Goal: Task Accomplishment & Management: Use online tool/utility

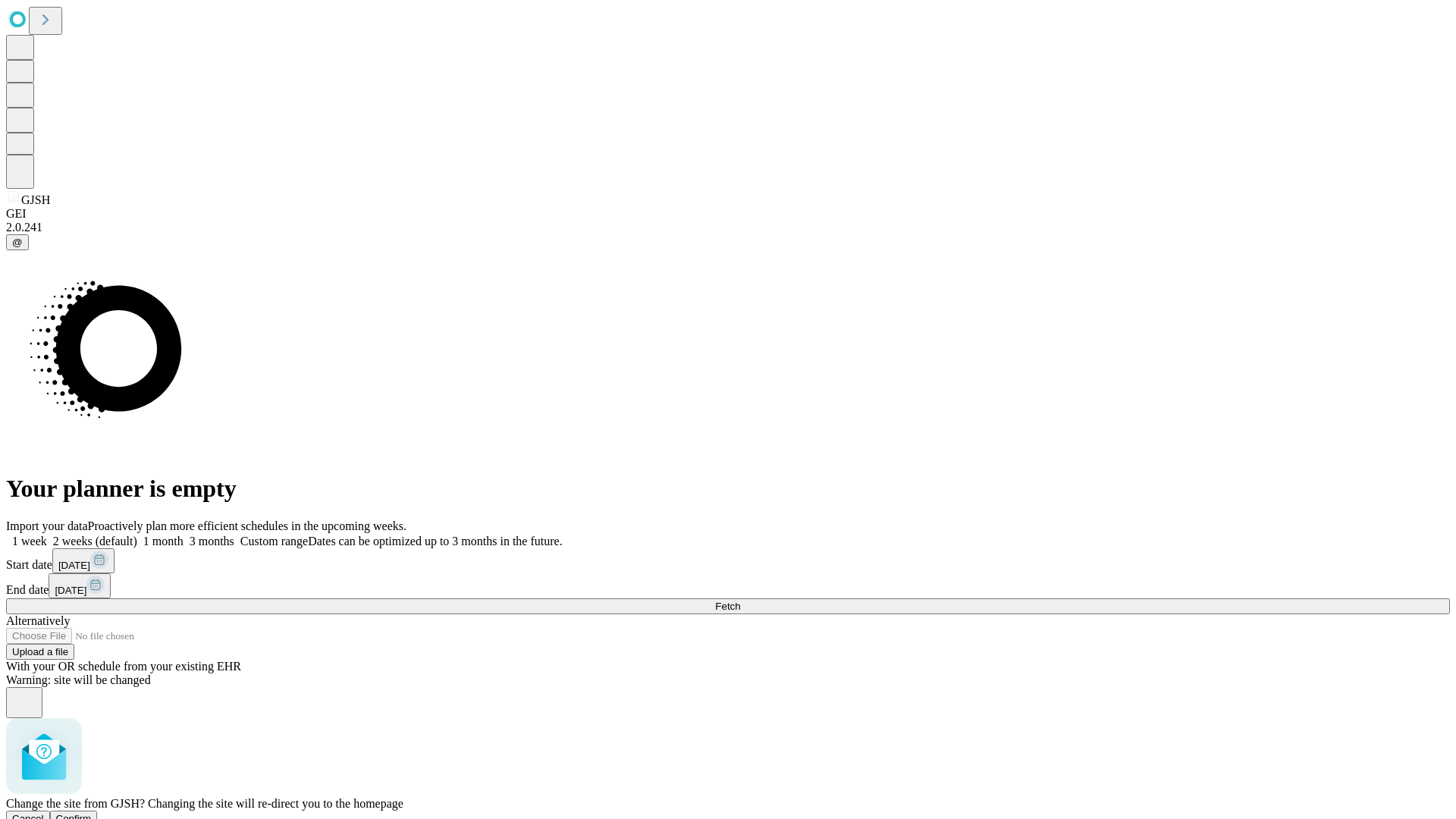
click at [92, 812] on span "Confirm" at bounding box center [74, 818] width 36 height 12
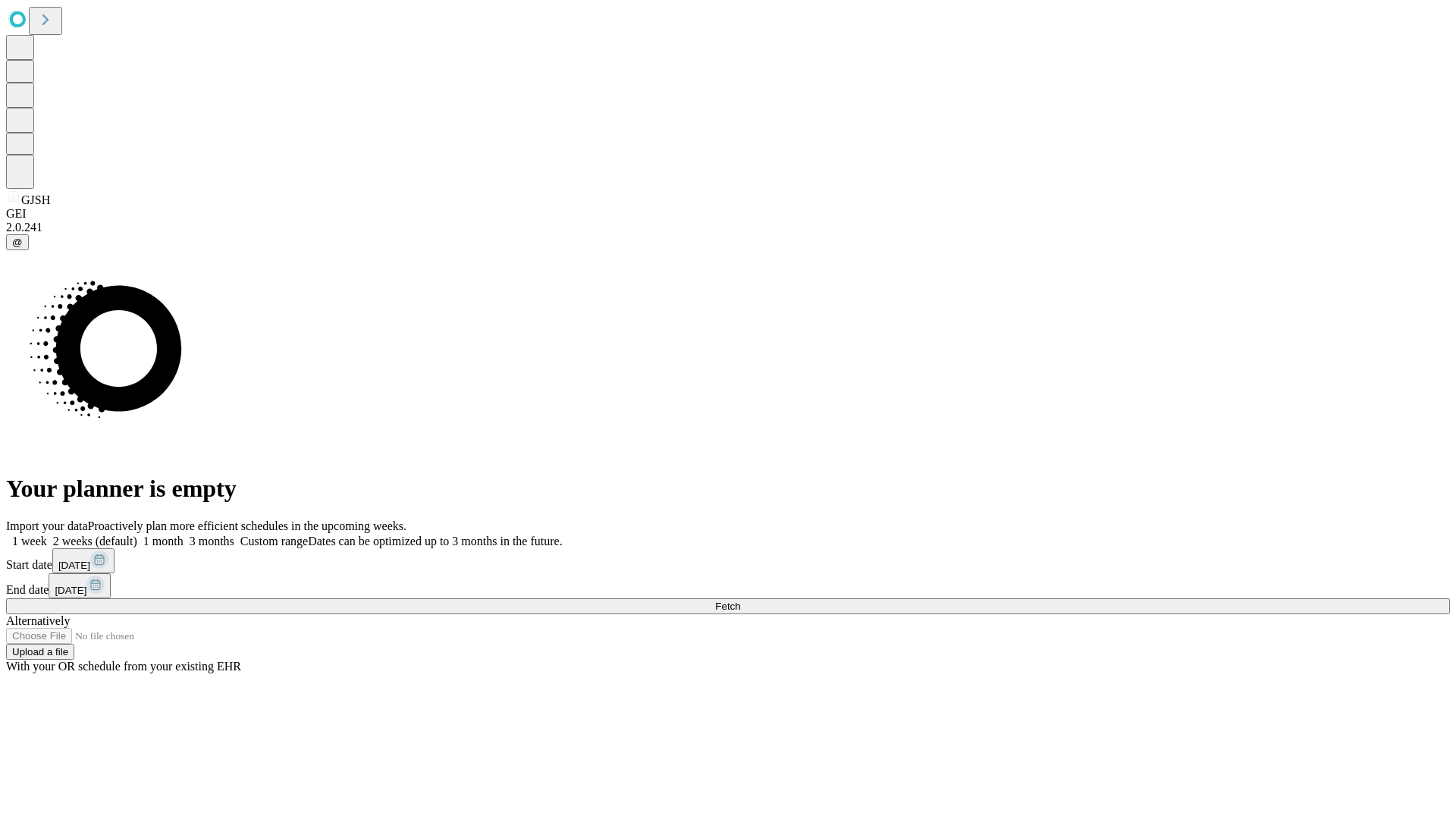
click at [47, 535] on label "1 week" at bounding box center [26, 541] width 41 height 13
click at [740, 600] on span "Fetch" at bounding box center [728, 606] width 25 height 12
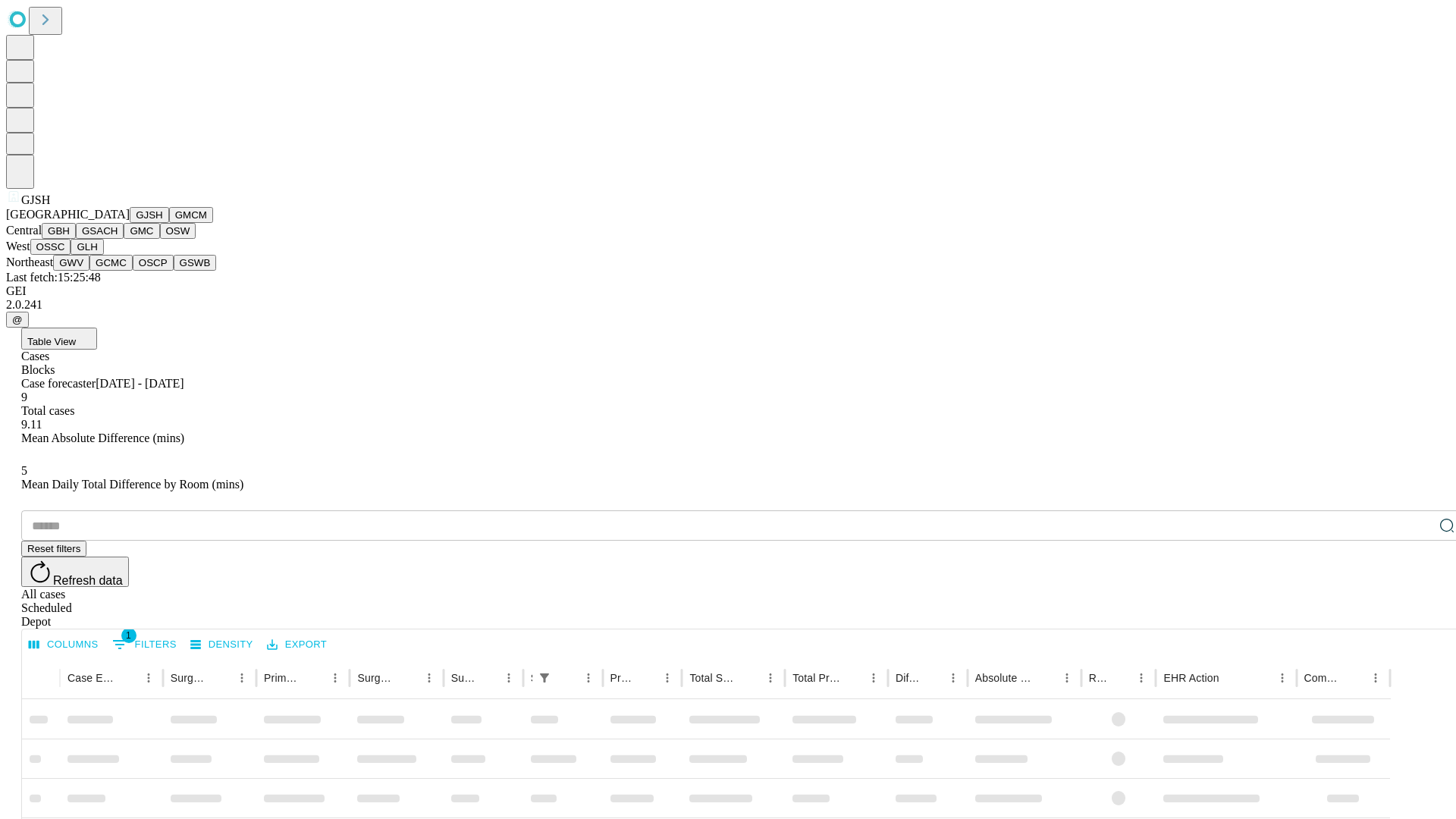
click at [169, 223] on button "GMCM" at bounding box center [191, 214] width 44 height 16
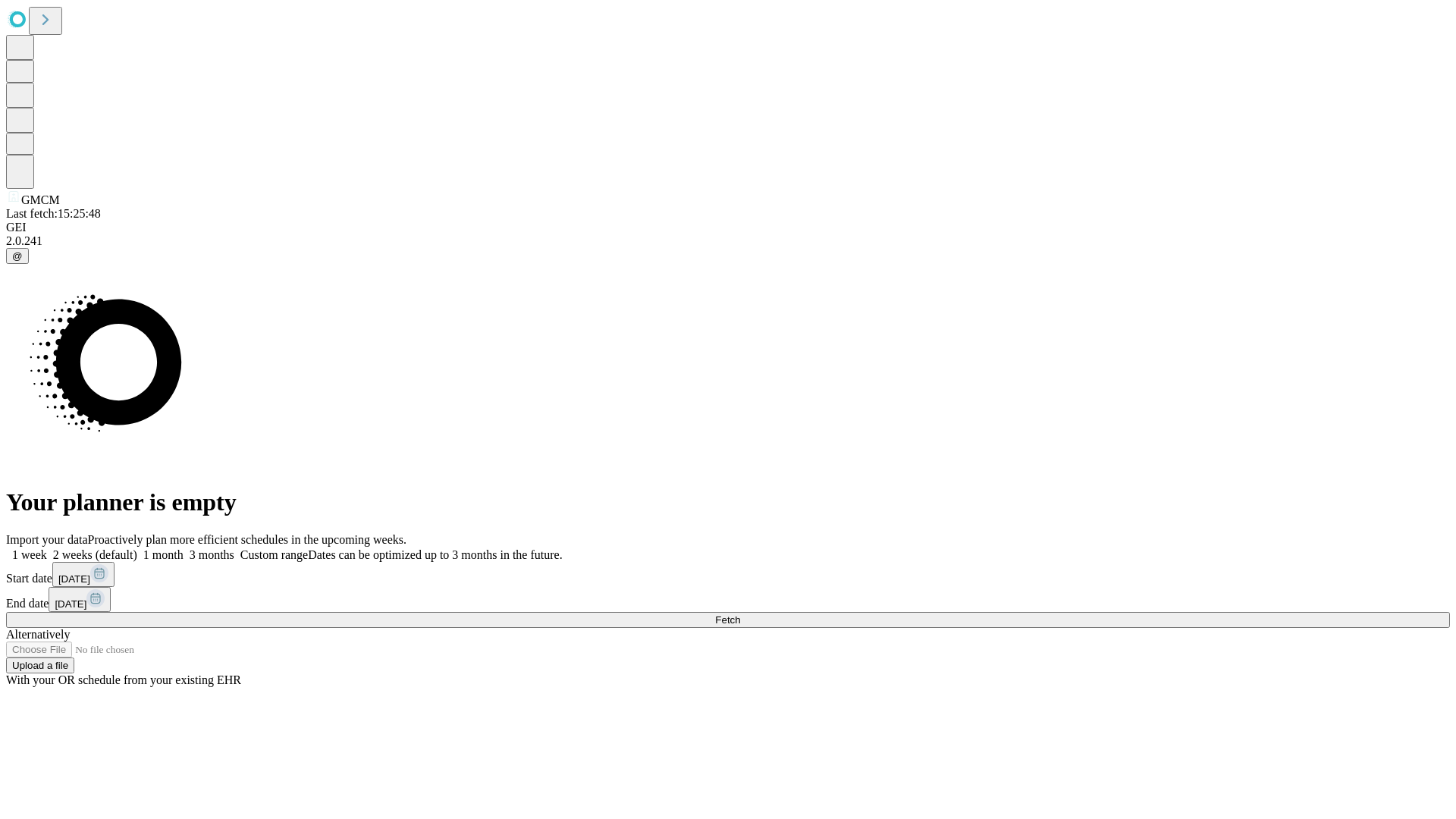
click at [47, 548] on label "1 week" at bounding box center [26, 555] width 41 height 13
click at [740, 614] on span "Fetch" at bounding box center [728, 620] width 25 height 12
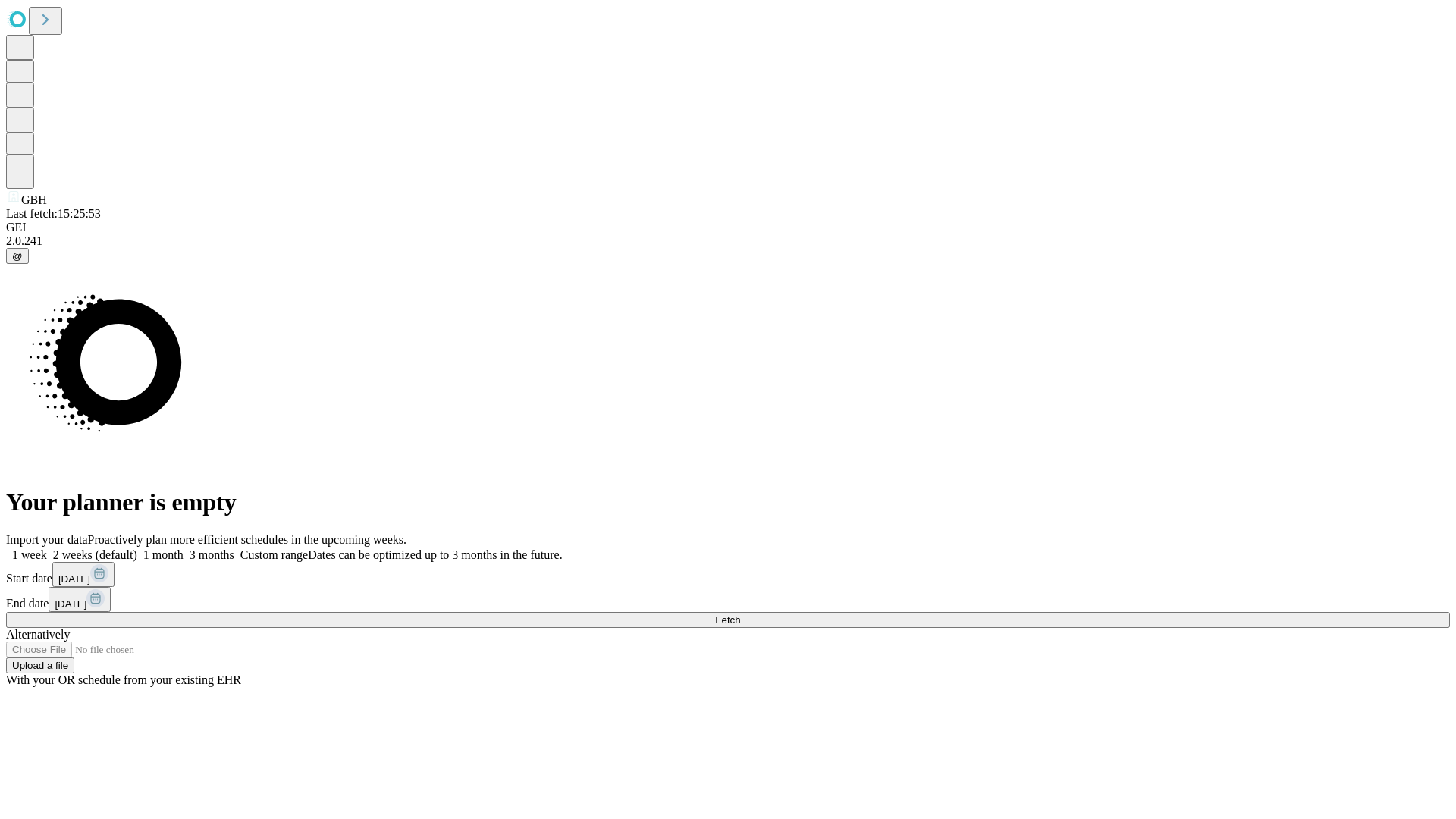
click at [47, 548] on label "1 week" at bounding box center [26, 555] width 41 height 13
click at [740, 614] on span "Fetch" at bounding box center [728, 620] width 25 height 12
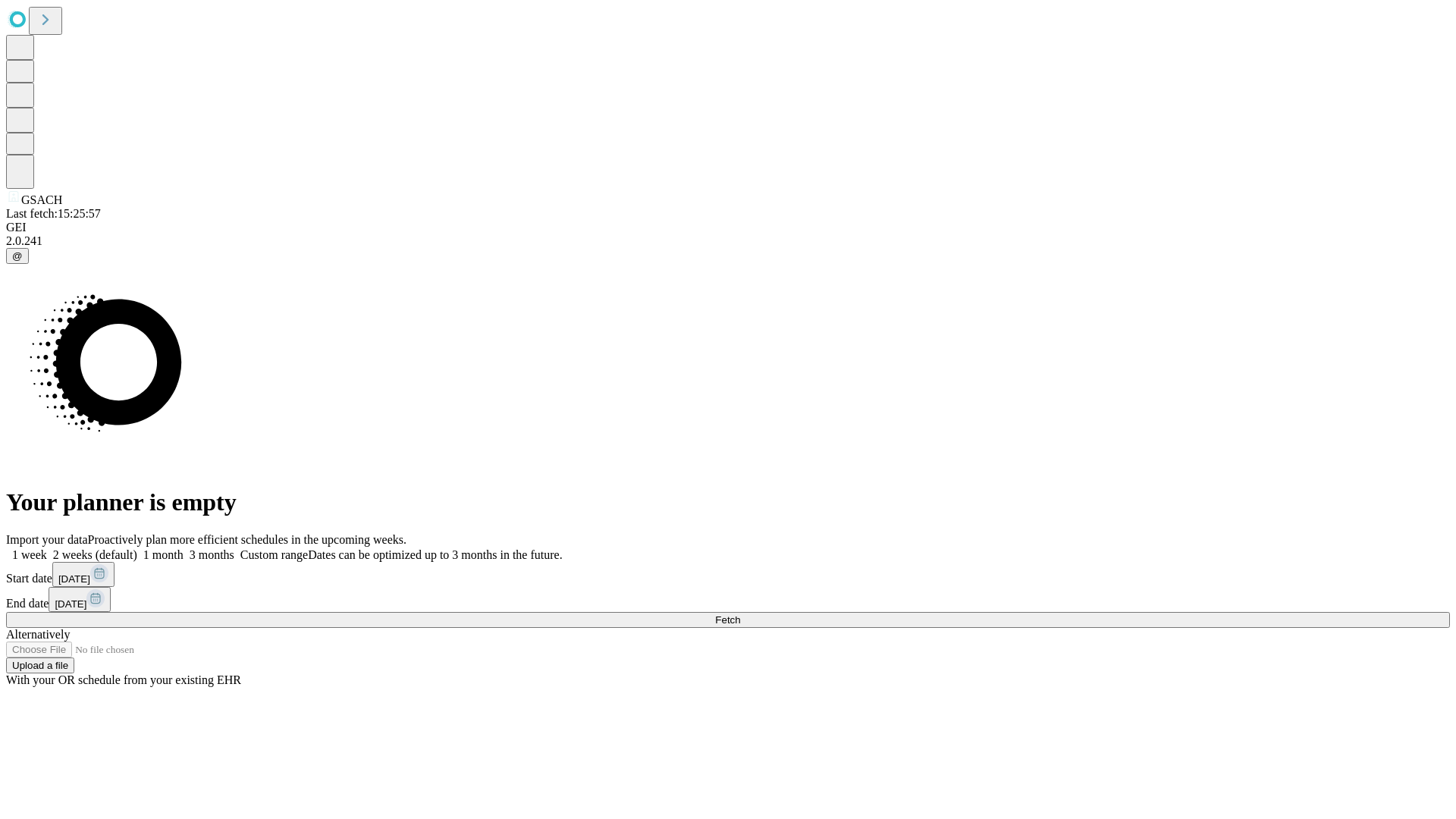
click at [47, 548] on label "1 week" at bounding box center [26, 555] width 41 height 13
click at [740, 614] on span "Fetch" at bounding box center [728, 620] width 25 height 12
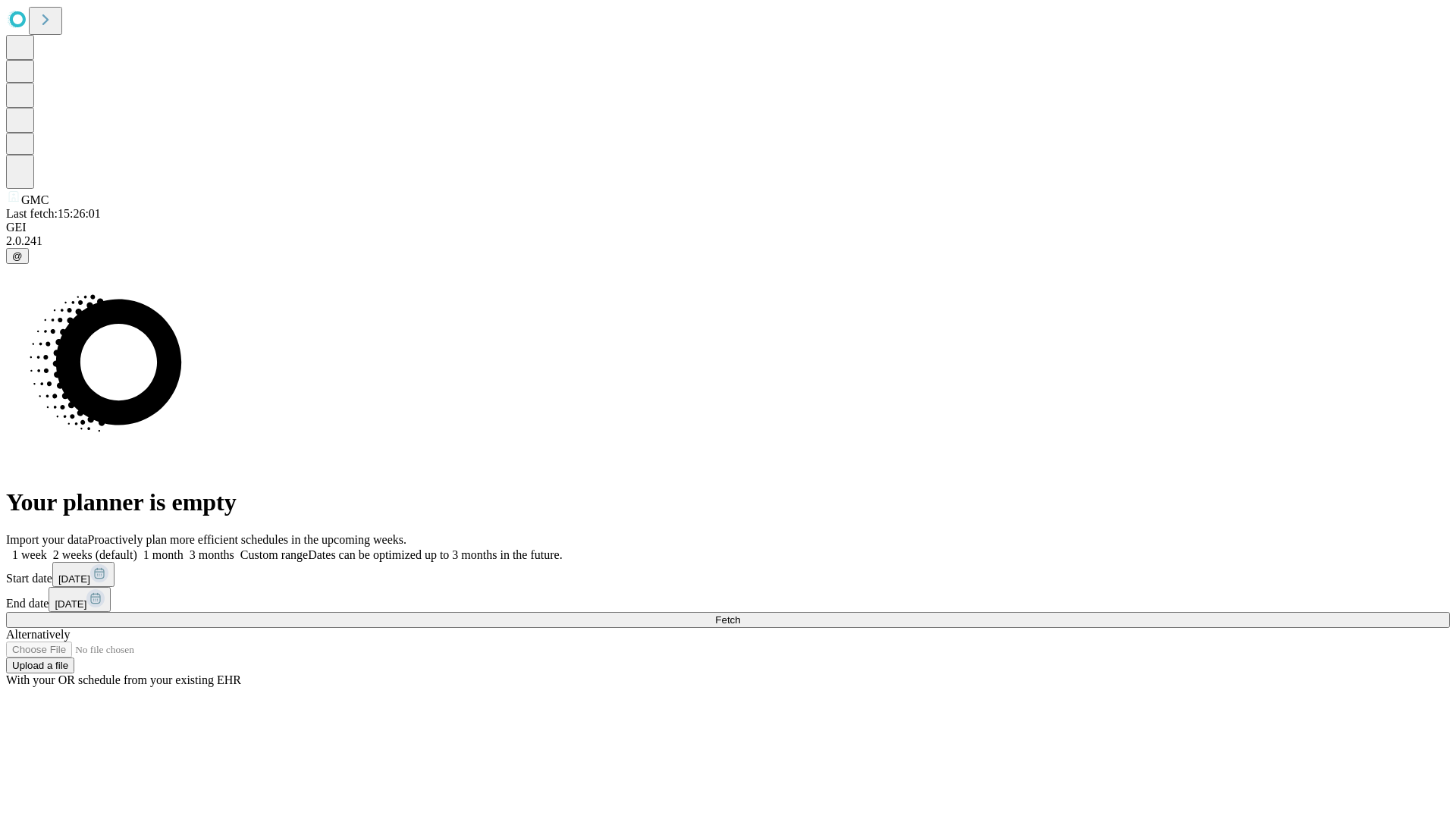
click at [47, 548] on label "1 week" at bounding box center [26, 555] width 41 height 13
click at [740, 614] on span "Fetch" at bounding box center [728, 620] width 25 height 12
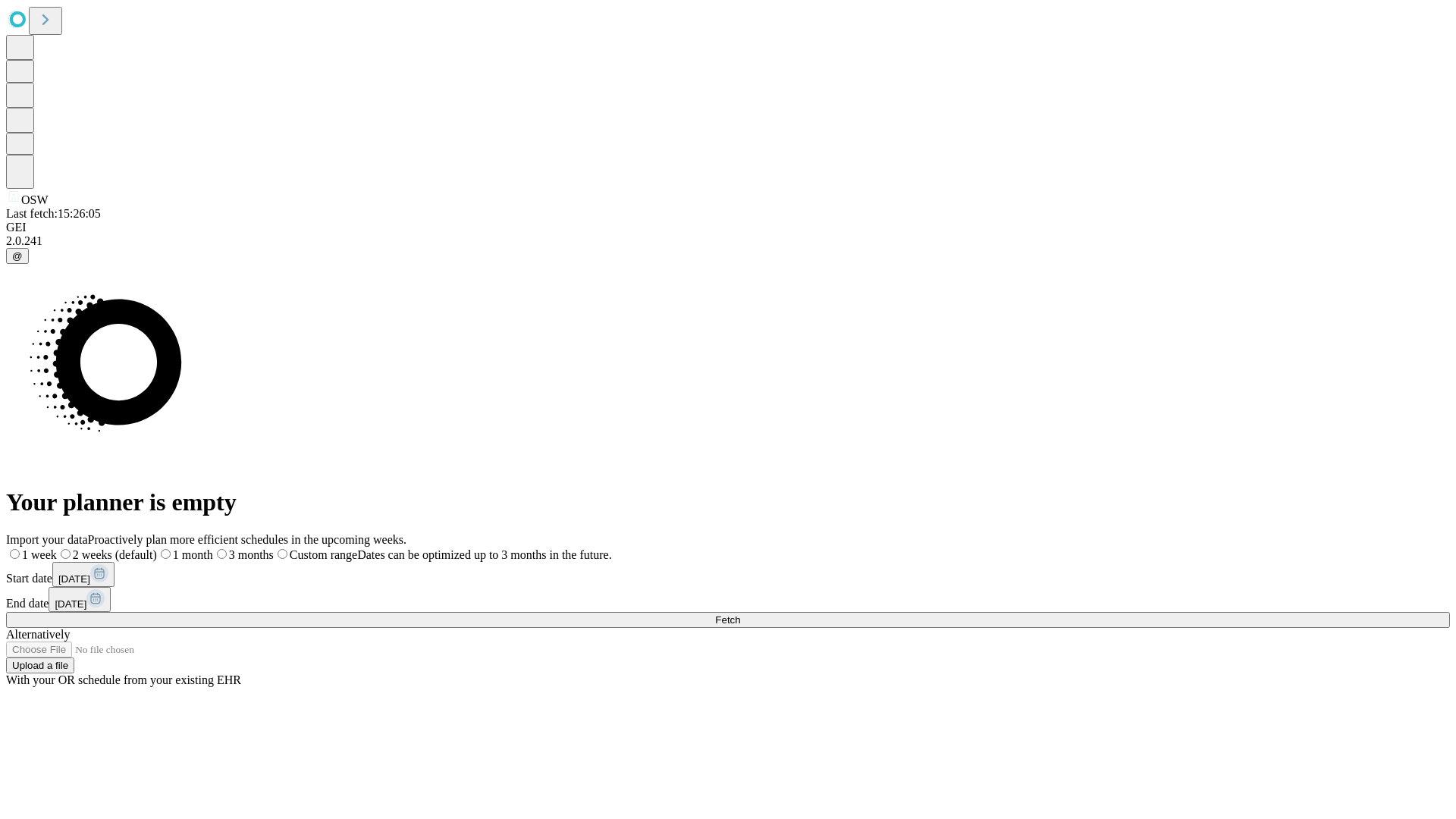
click at [57, 548] on label "1 week" at bounding box center [31, 555] width 50 height 13
click at [740, 614] on span "Fetch" at bounding box center [728, 620] width 25 height 12
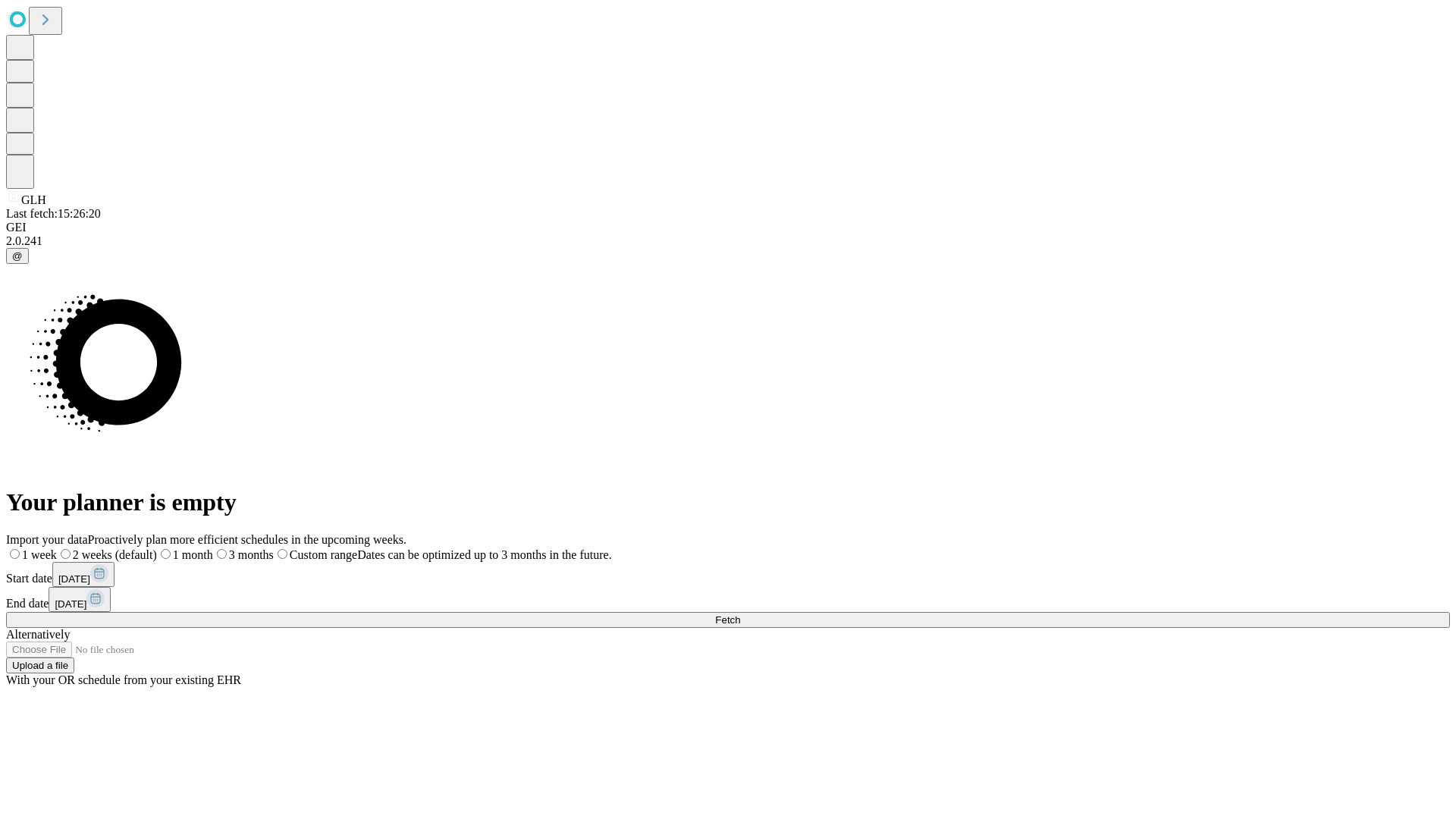
click at [57, 548] on label "1 week" at bounding box center [31, 555] width 50 height 13
click at [740, 614] on span "Fetch" at bounding box center [728, 620] width 25 height 12
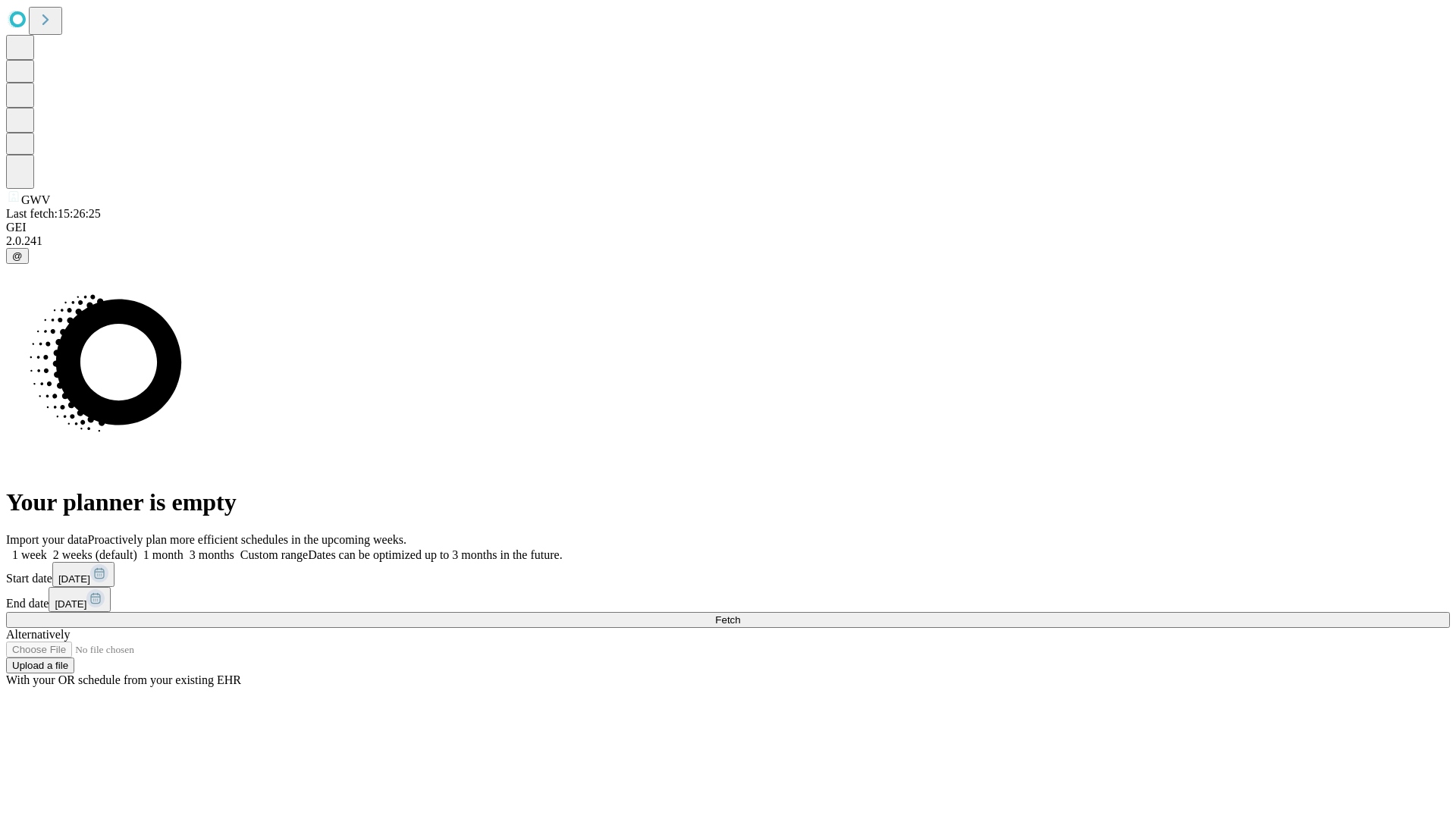
click at [47, 548] on label "1 week" at bounding box center [26, 555] width 41 height 13
click at [740, 614] on span "Fetch" at bounding box center [728, 620] width 25 height 12
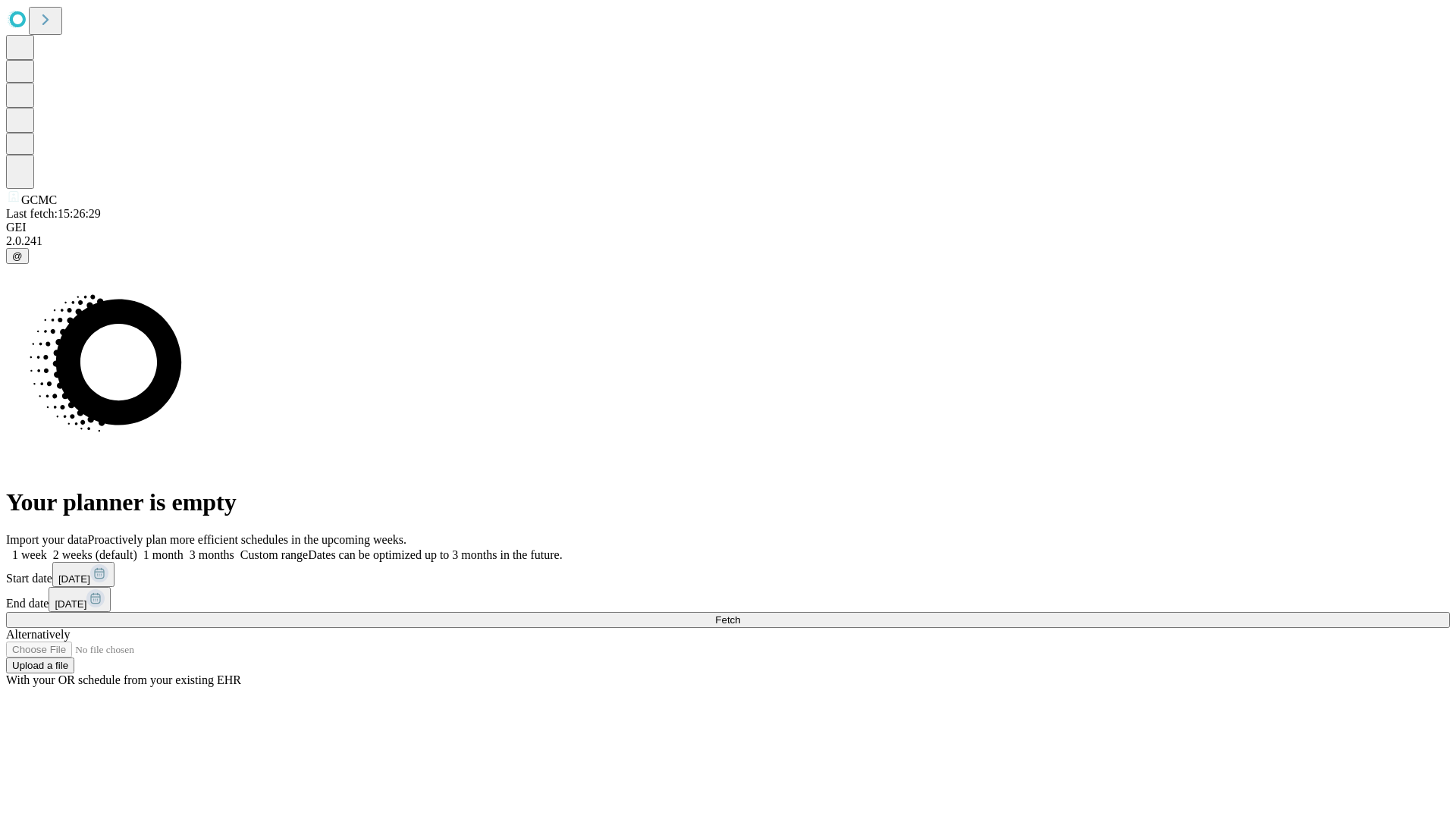
click at [47, 548] on label "1 week" at bounding box center [26, 555] width 41 height 13
click at [740, 614] on span "Fetch" at bounding box center [728, 620] width 25 height 12
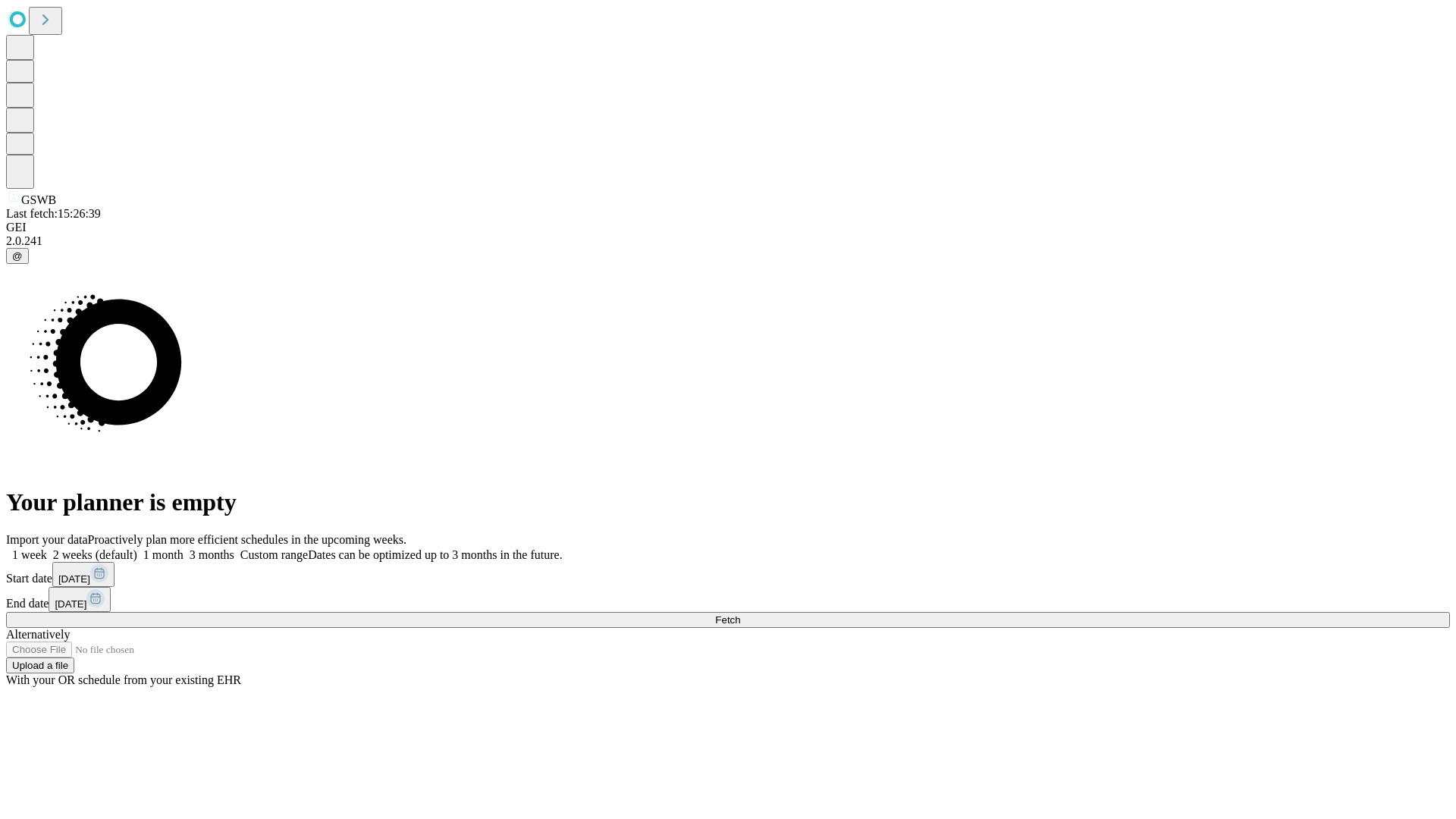
click at [47, 548] on label "1 week" at bounding box center [26, 555] width 41 height 13
click at [740, 614] on span "Fetch" at bounding box center [728, 620] width 25 height 12
